Goal: Register for event/course

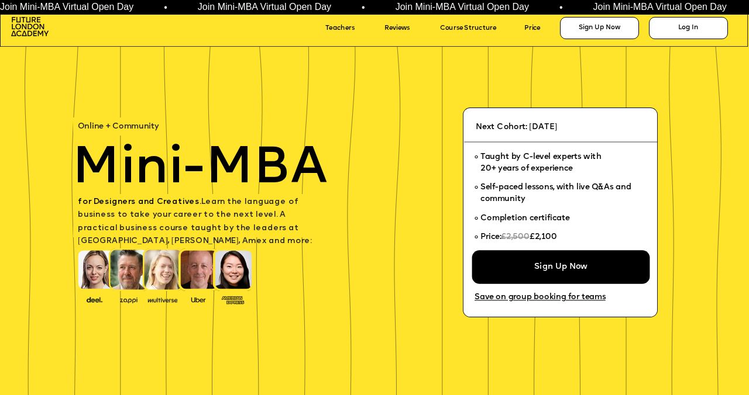
click at [514, 263] on div "Sign Up Now" at bounding box center [561, 267] width 178 height 34
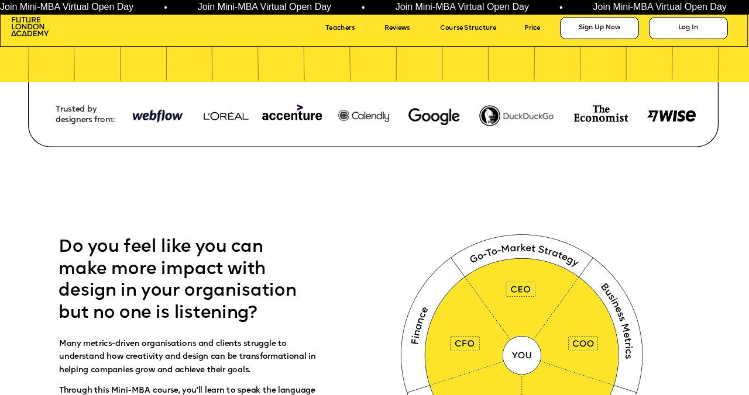
scroll to position [228, 0]
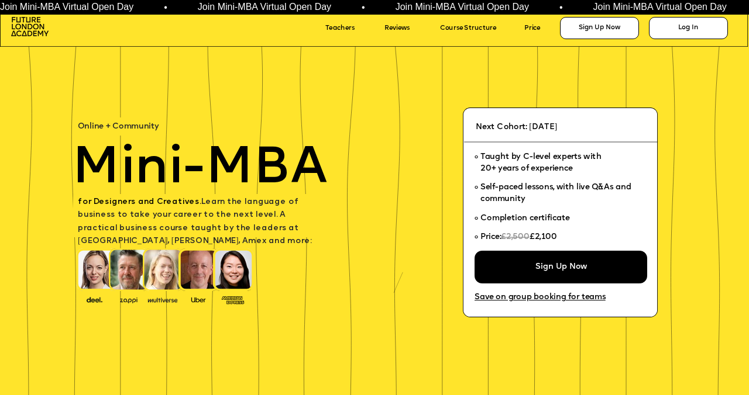
click at [430, 13] on div "Join Mini-MBA Virtual Open Day • Join Mini-MBA Virtual Open Day • Join Mini-MBA…" at bounding box center [374, 7] width 749 height 15
drag, startPoint x: 559, startPoint y: 235, endPoint x: 534, endPoint y: 236, distance: 25.2
click at [534, 236] on span "£2,100" at bounding box center [543, 237] width 28 height 8
copy span "£2,100"
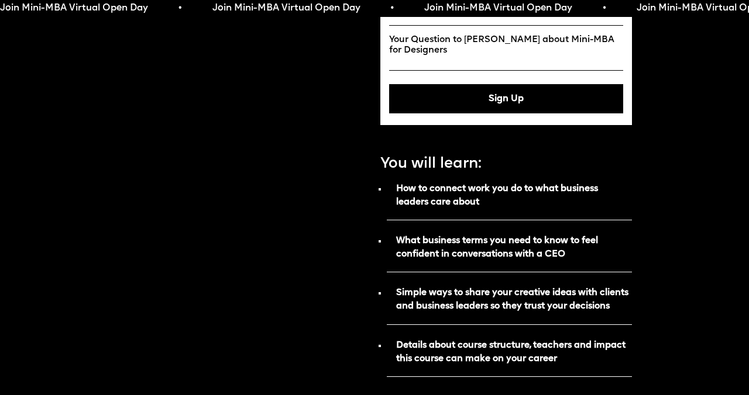
scroll to position [566, 0]
